Goal: Information Seeking & Learning: Learn about a topic

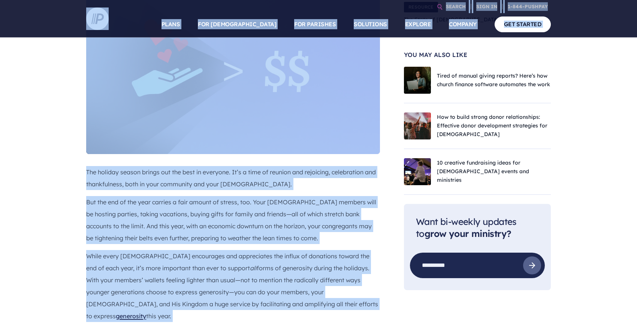
scroll to position [229, 0]
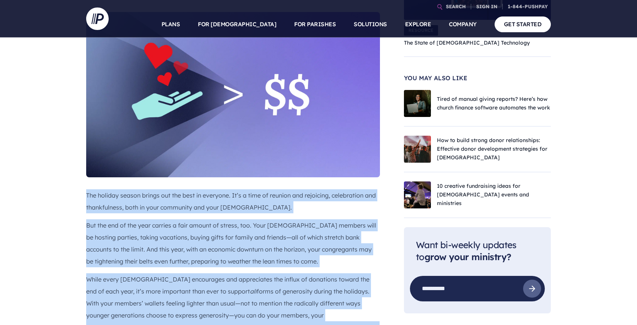
drag, startPoint x: 282, startPoint y: 163, endPoint x: 83, endPoint y: 192, distance: 201.2
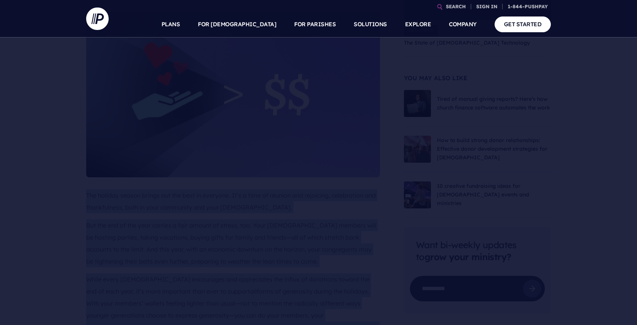
copy div "Lor ipsumdo sitame consec adi eli sedd ei temporin. Ut’l e dolo ma aliquae adm …"
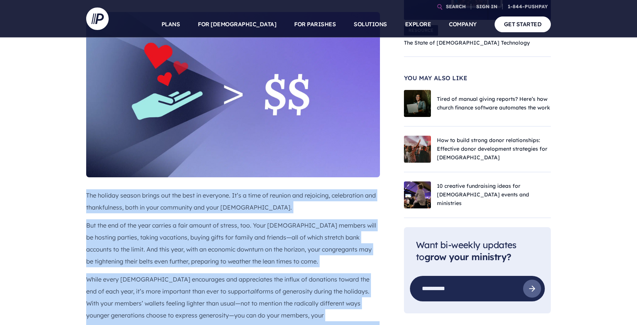
scroll to position [0, 0]
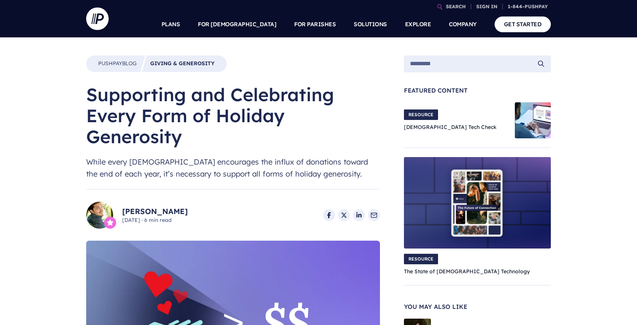
drag, startPoint x: 153, startPoint y: 129, endPoint x: 83, endPoint y: 100, distance: 75.6
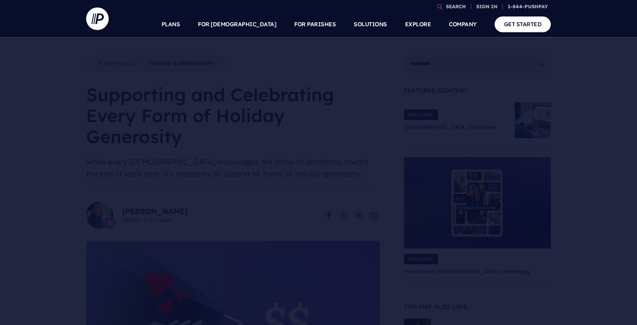
copy h1 "Supporting and Celebrating Every Form of Holiday Generosity"
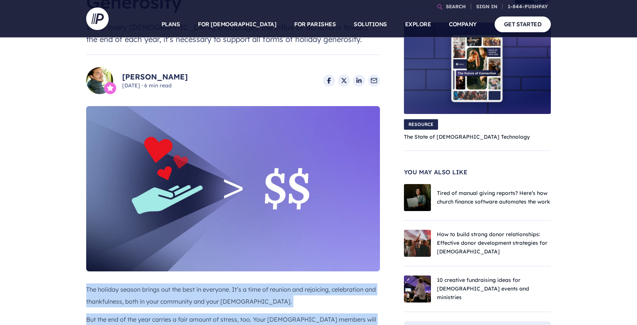
scroll to position [138, 0]
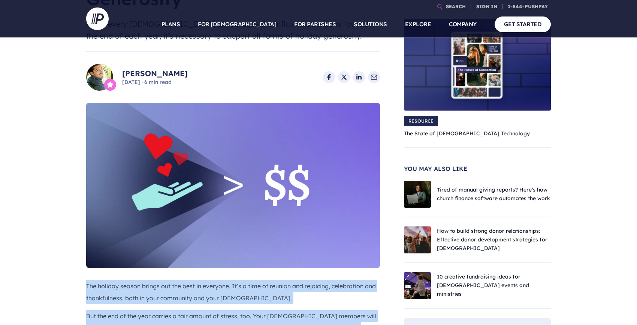
click at [489, 283] on link "10 creative fundraising ideas for [DEMOGRAPHIC_DATA] events and ministries" at bounding box center [483, 285] width 92 height 24
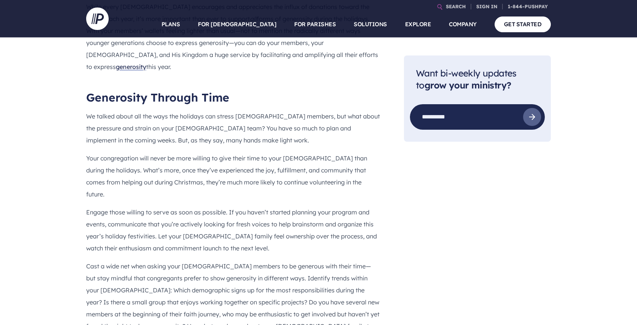
scroll to position [507, 0]
